Goal: Find specific page/section

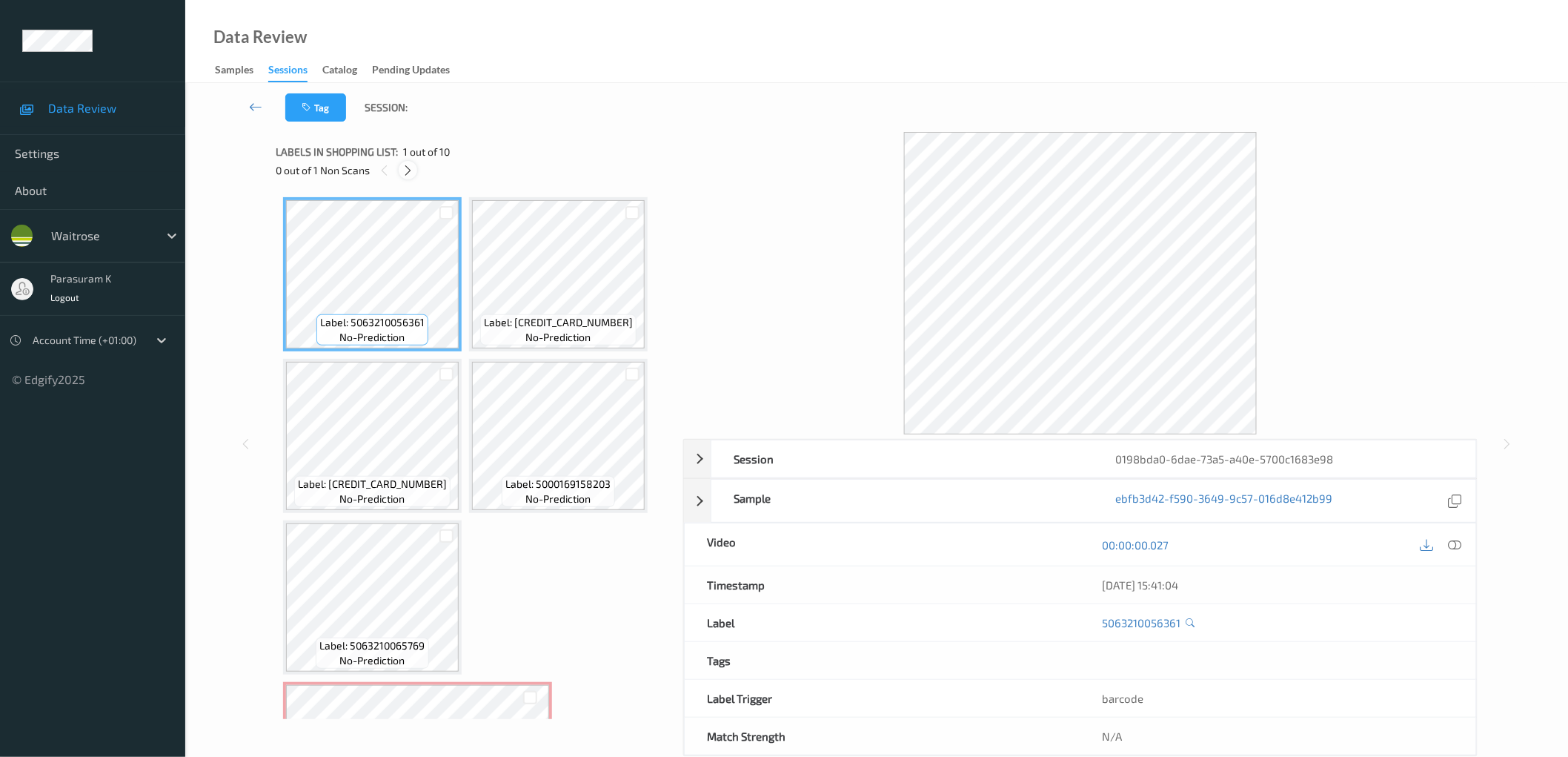
click at [409, 173] on icon at bounding box center [408, 170] width 13 height 14
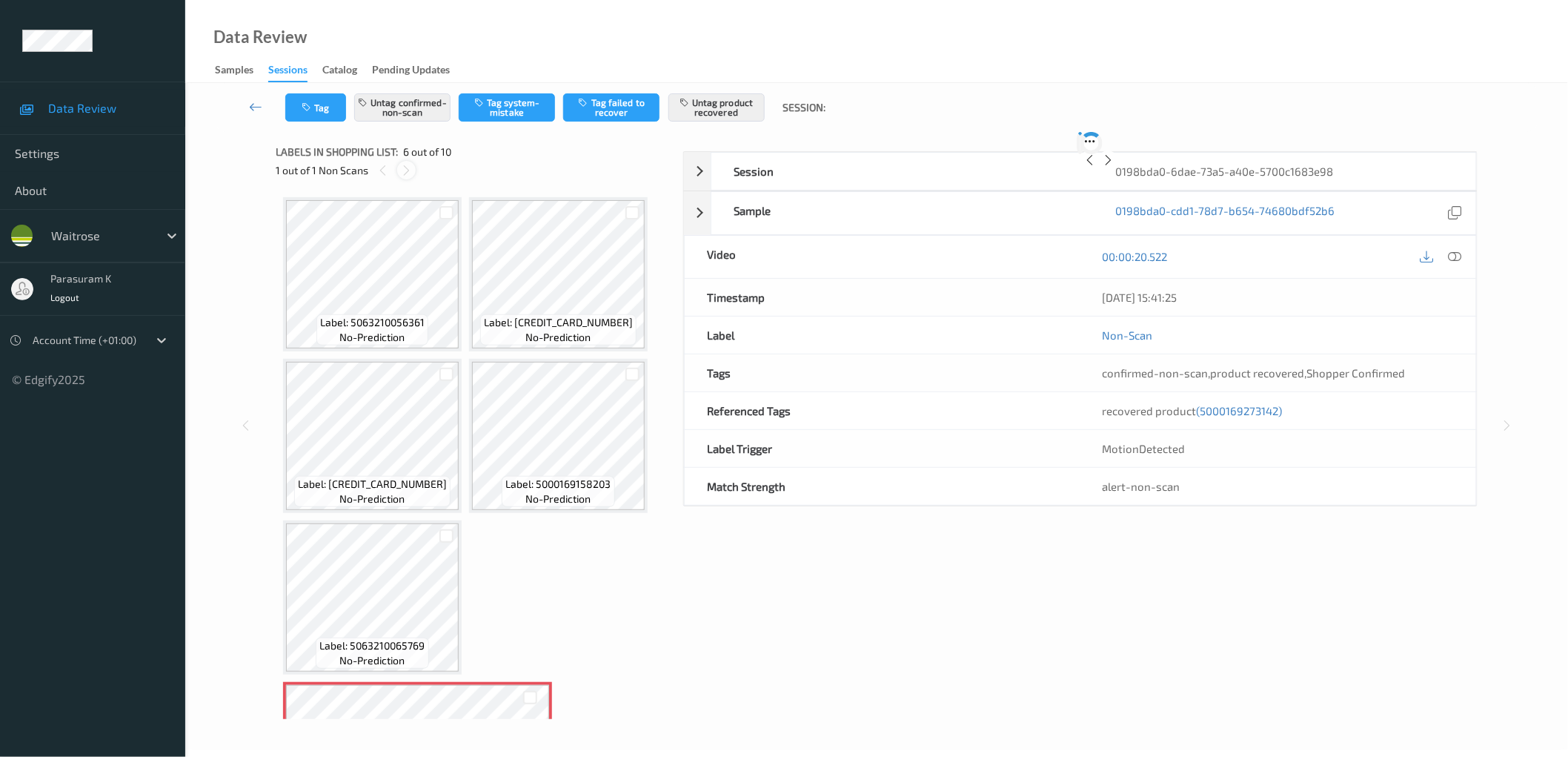
scroll to position [329, 0]
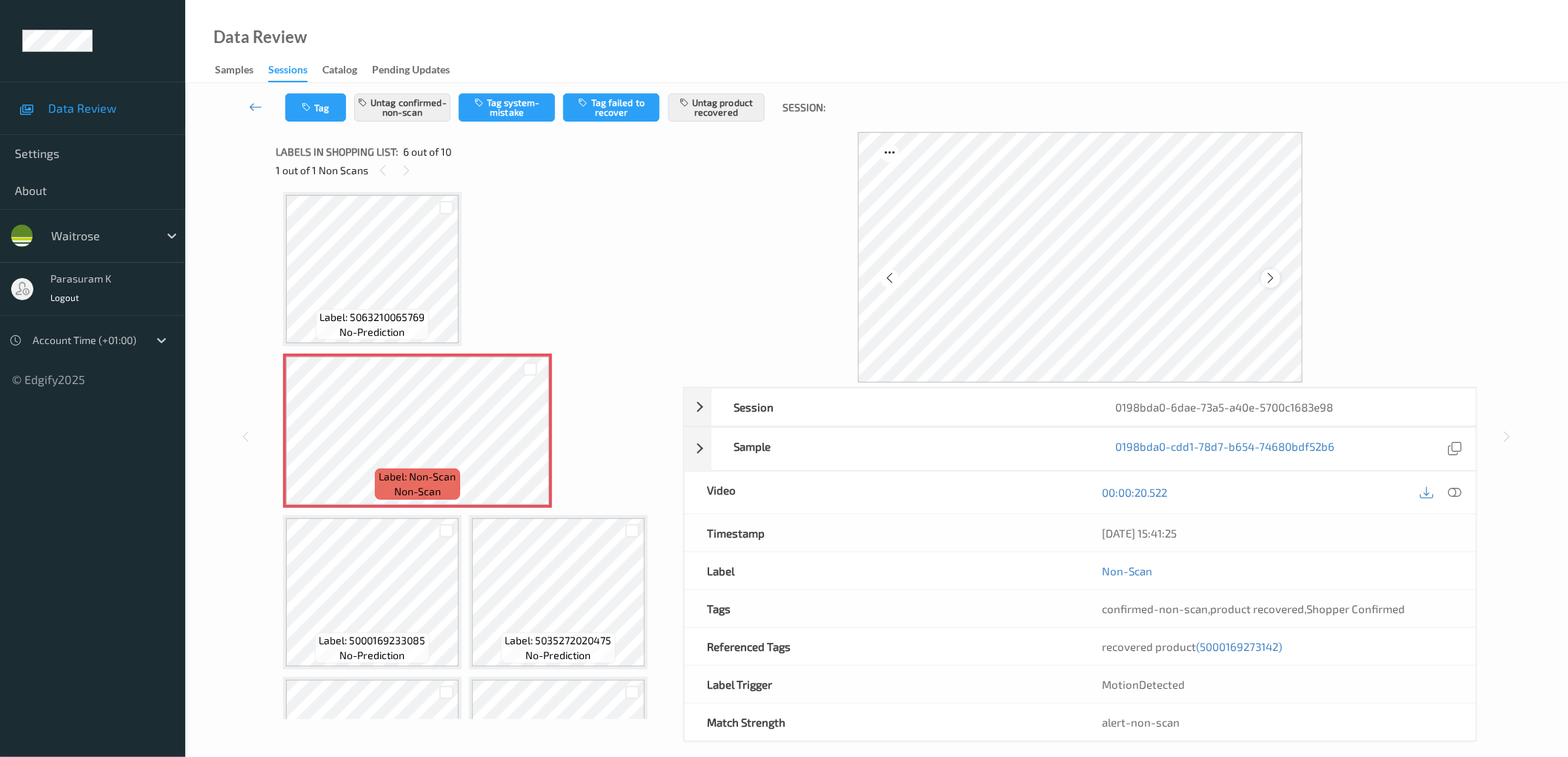
click at [1273, 278] on icon at bounding box center [1271, 279] width 13 height 14
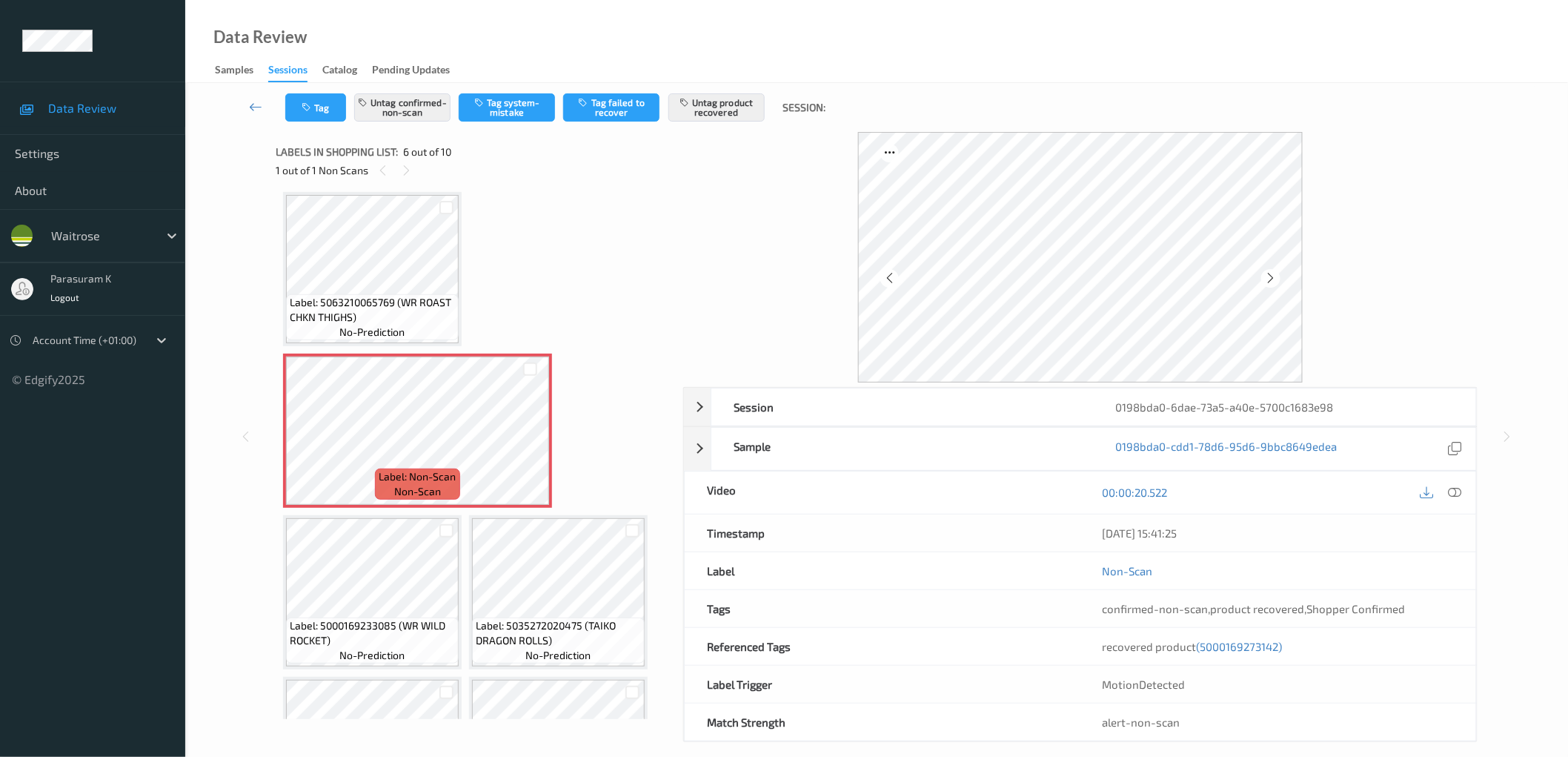
click at [1273, 278] on icon at bounding box center [1271, 279] width 13 height 14
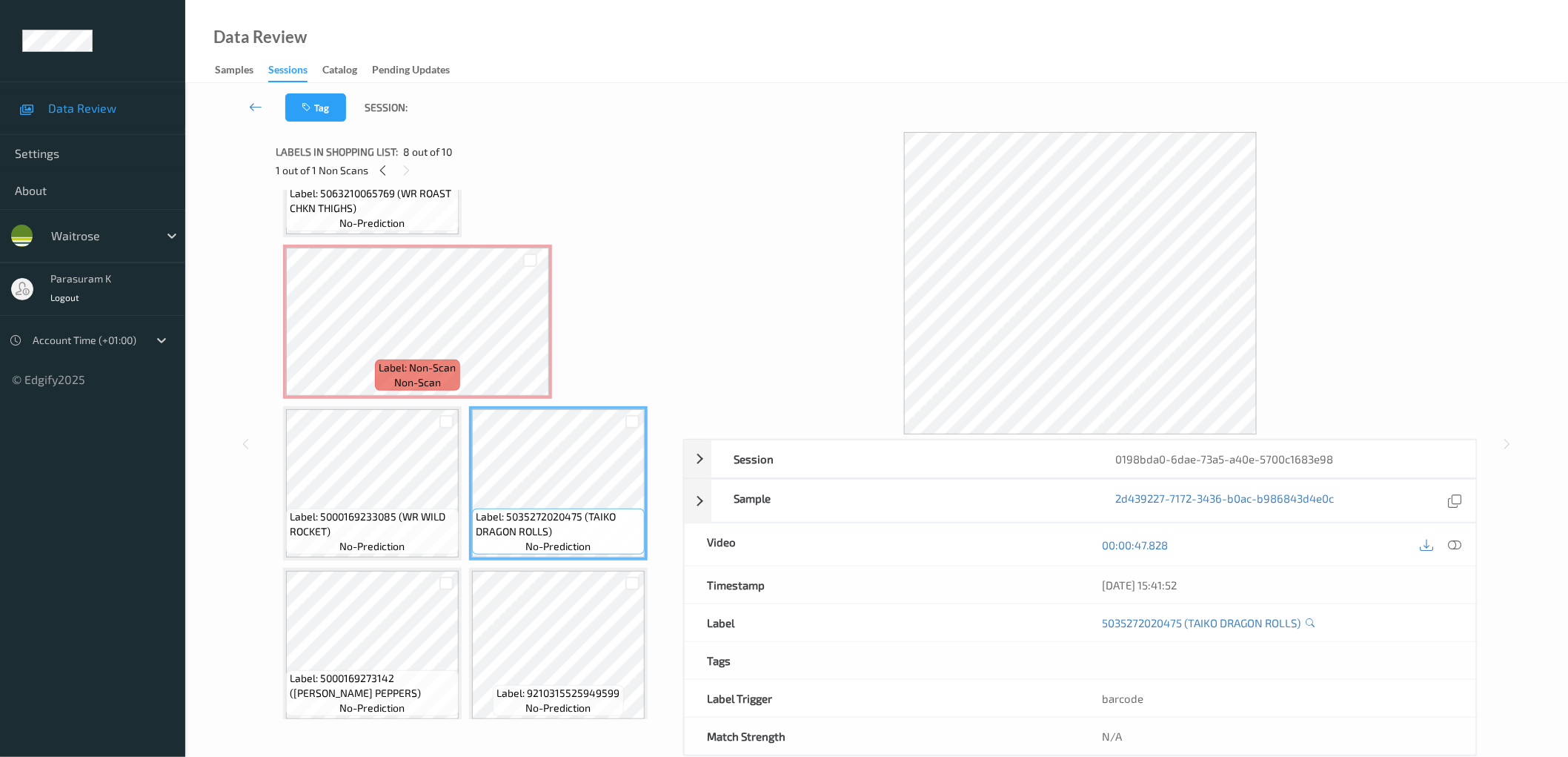
scroll to position [438, 0]
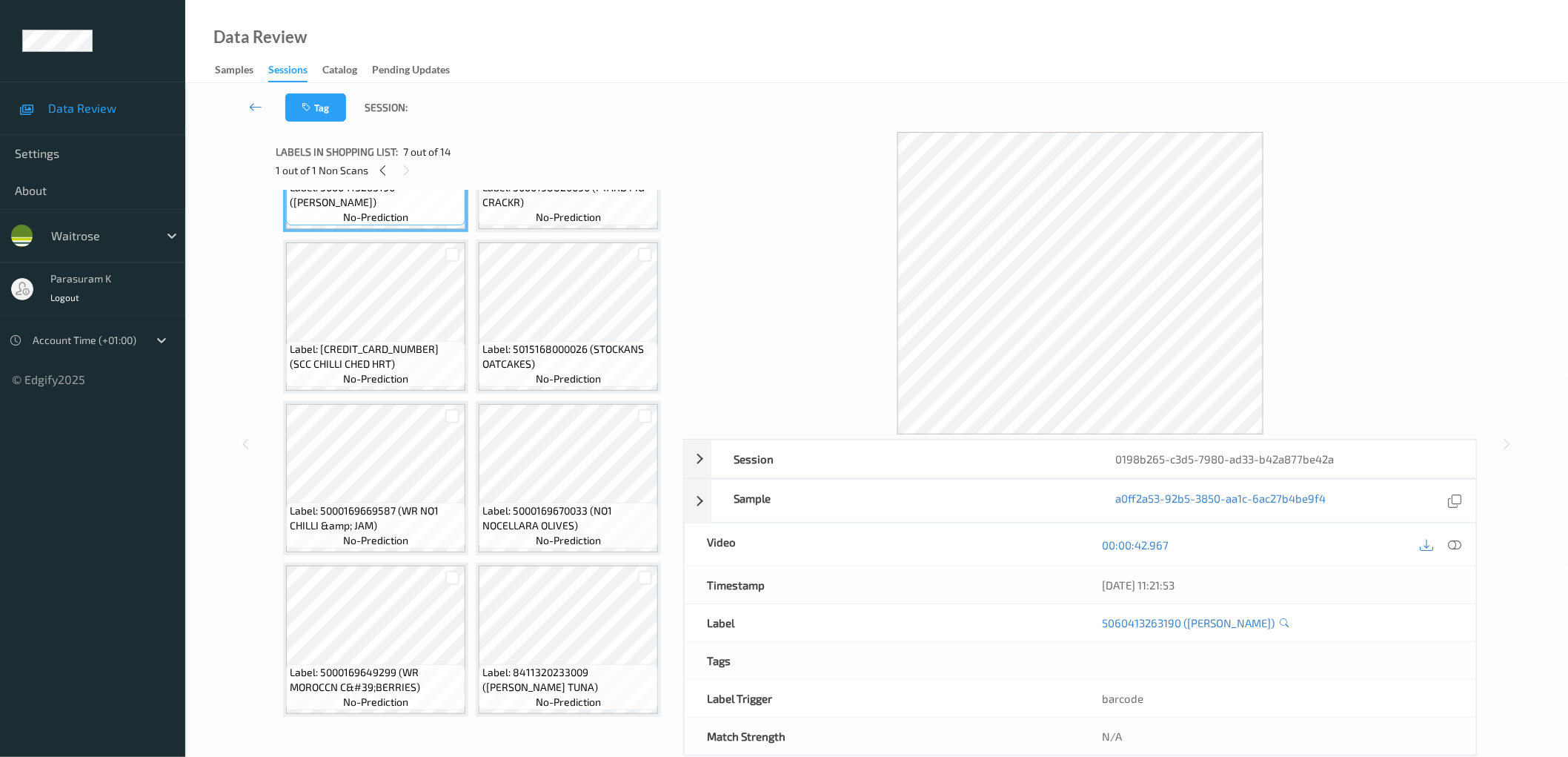
scroll to position [768, 0]
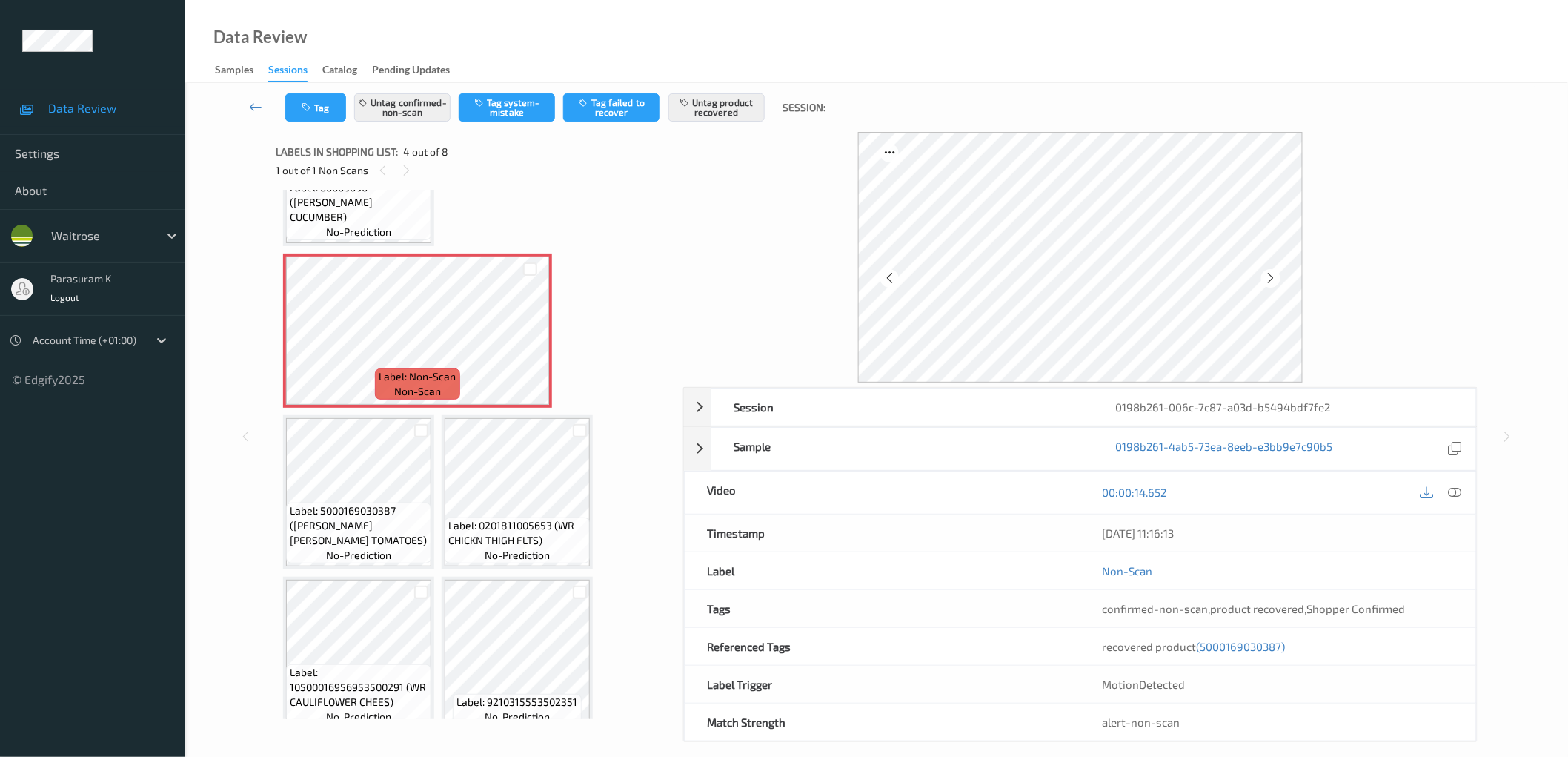
scroll to position [281, 0]
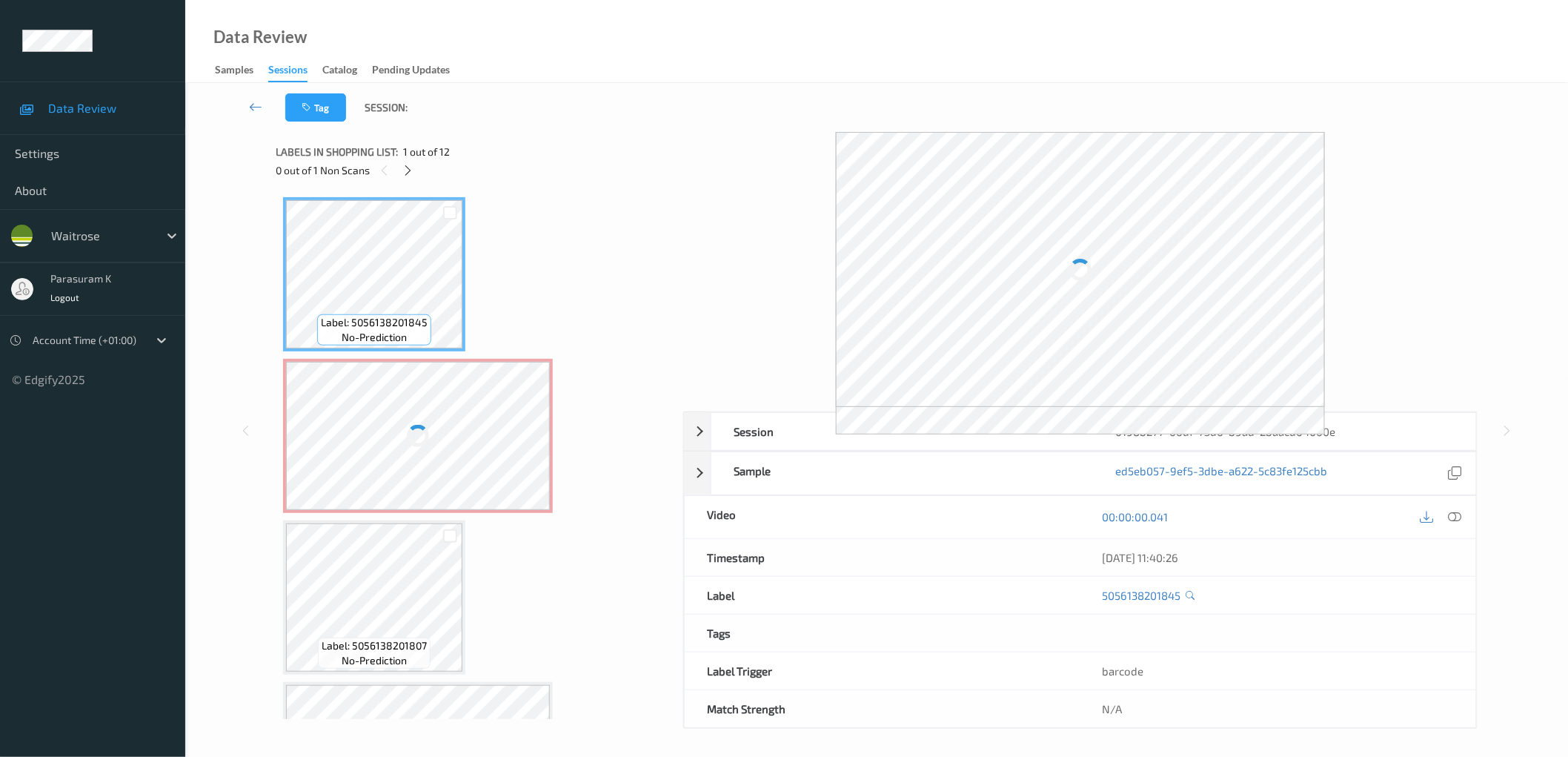
click at [431, 410] on div at bounding box center [418, 435] width 264 height 149
